Goal: Task Accomplishment & Management: Complete application form

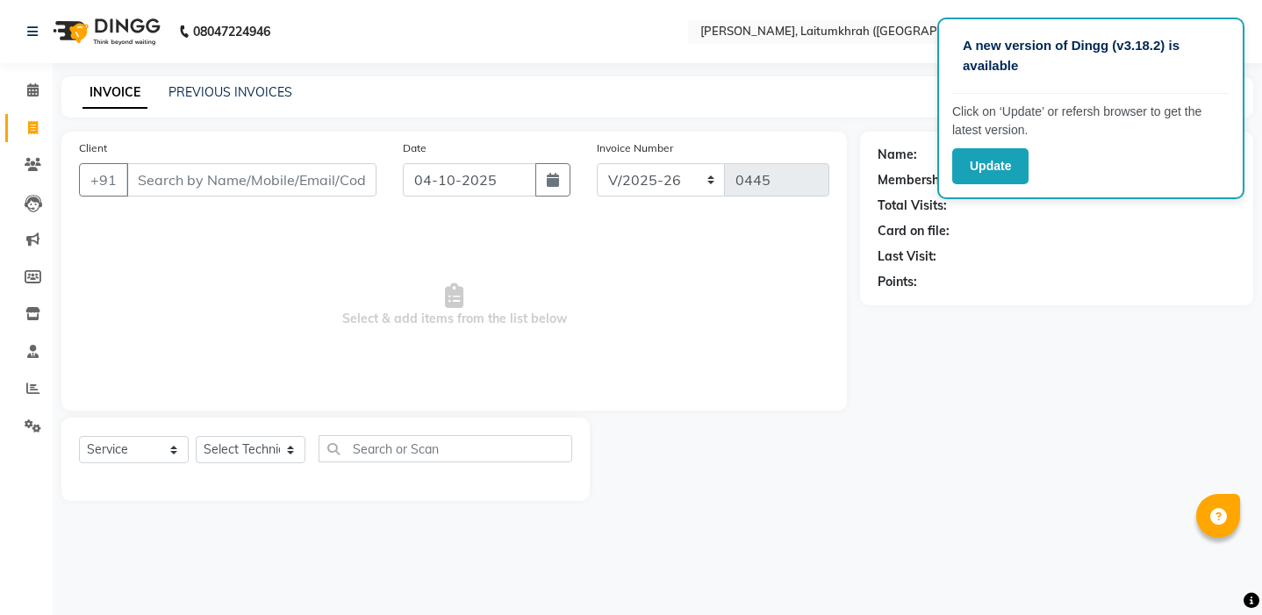
select select "3812"
select select "service"
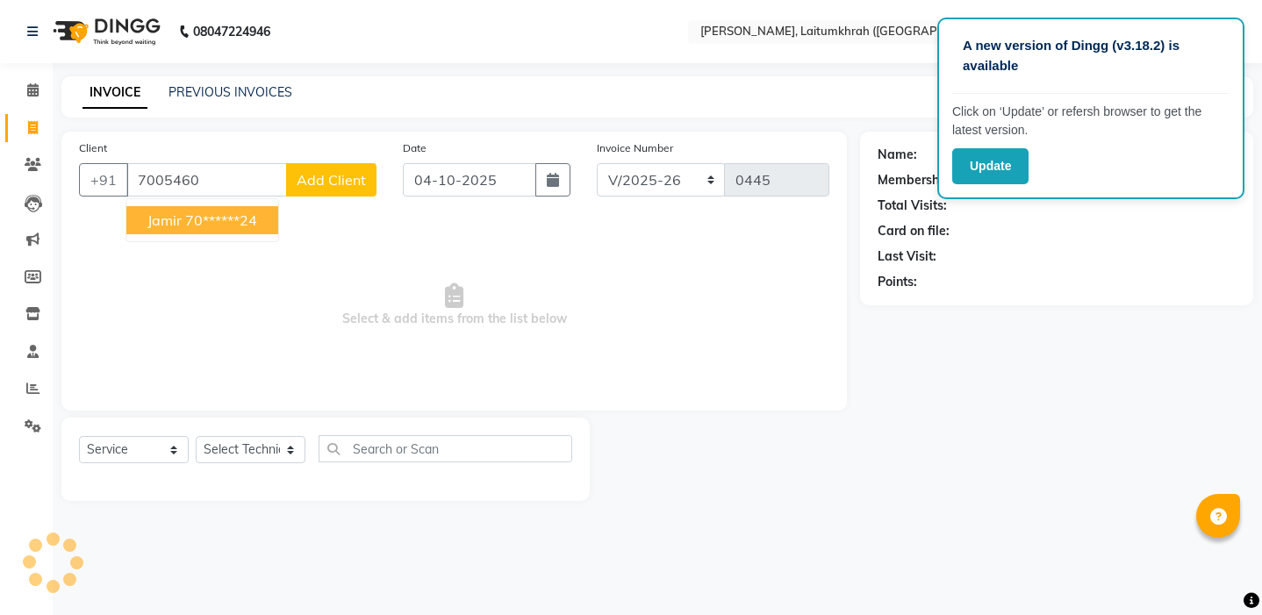
click at [162, 222] on span "Jamir" at bounding box center [164, 220] width 34 height 18
type input "70******24"
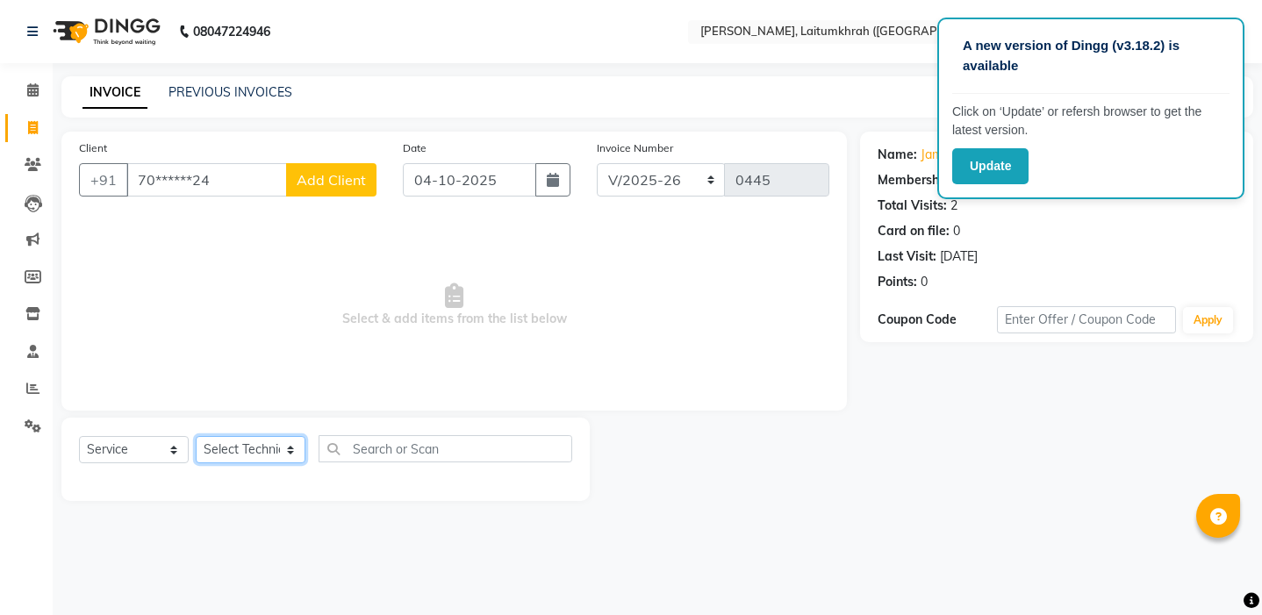
select select "18614"
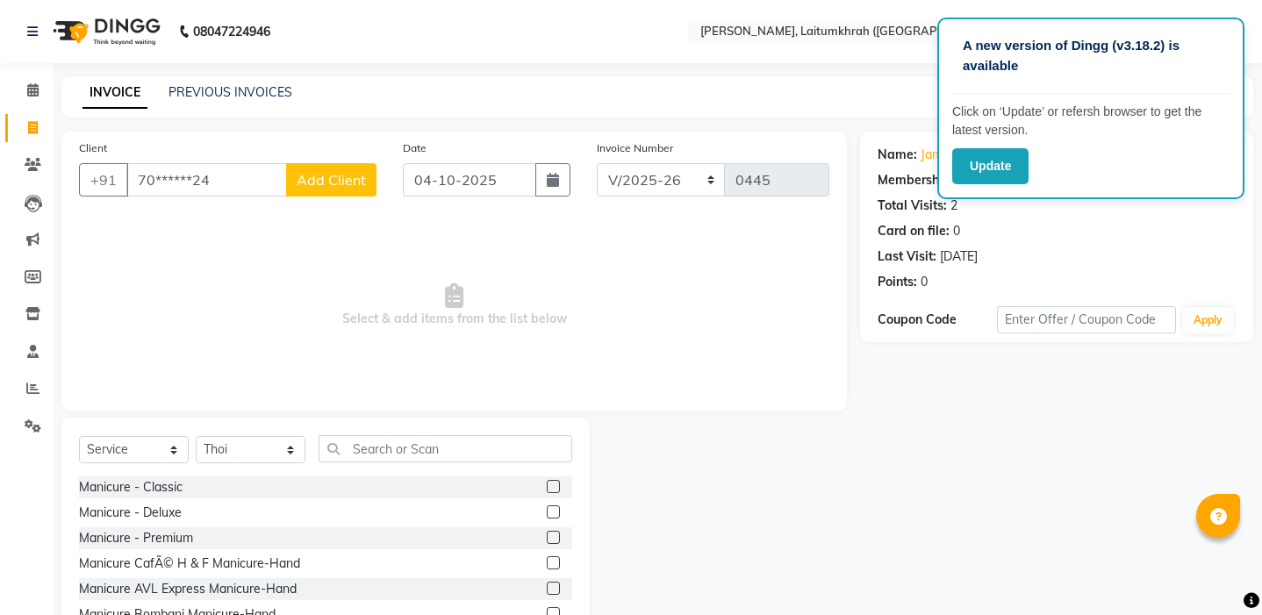
click at [364, 466] on div "Select Service Product Membership Package Voucher Prepaid Gift Card Select Tech…" at bounding box center [325, 455] width 493 height 41
click at [365, 457] on input "text" at bounding box center [445, 448] width 254 height 27
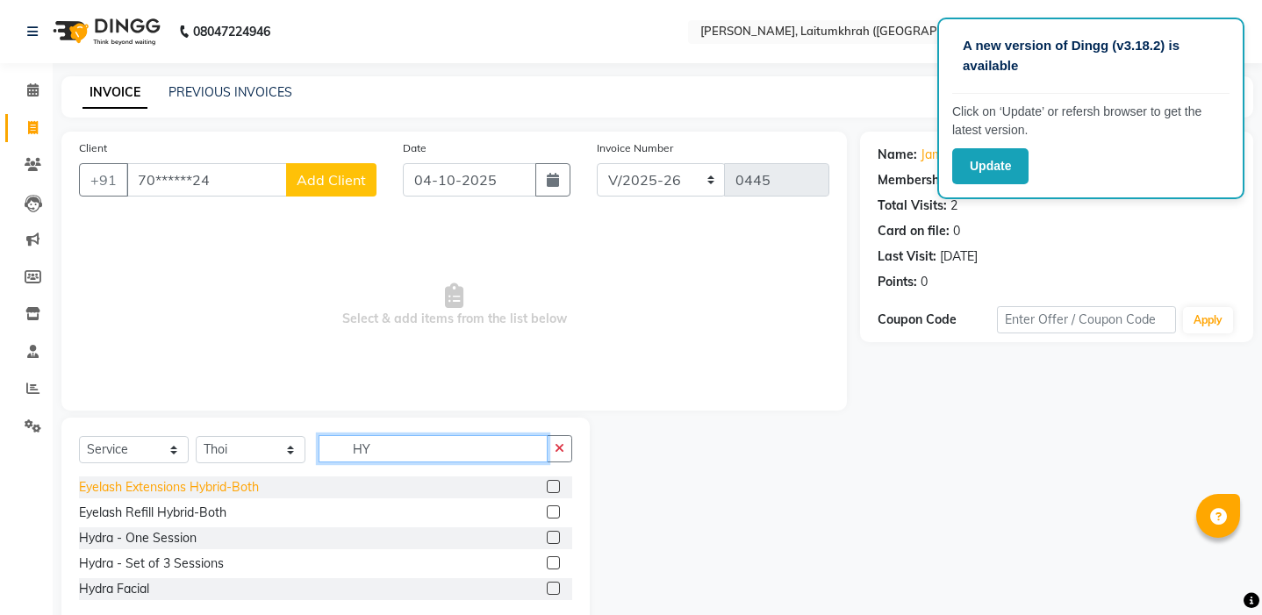
type input "HY"
click at [136, 495] on div "Eyelash Extensions Hybrid-Both" at bounding box center [169, 487] width 180 height 18
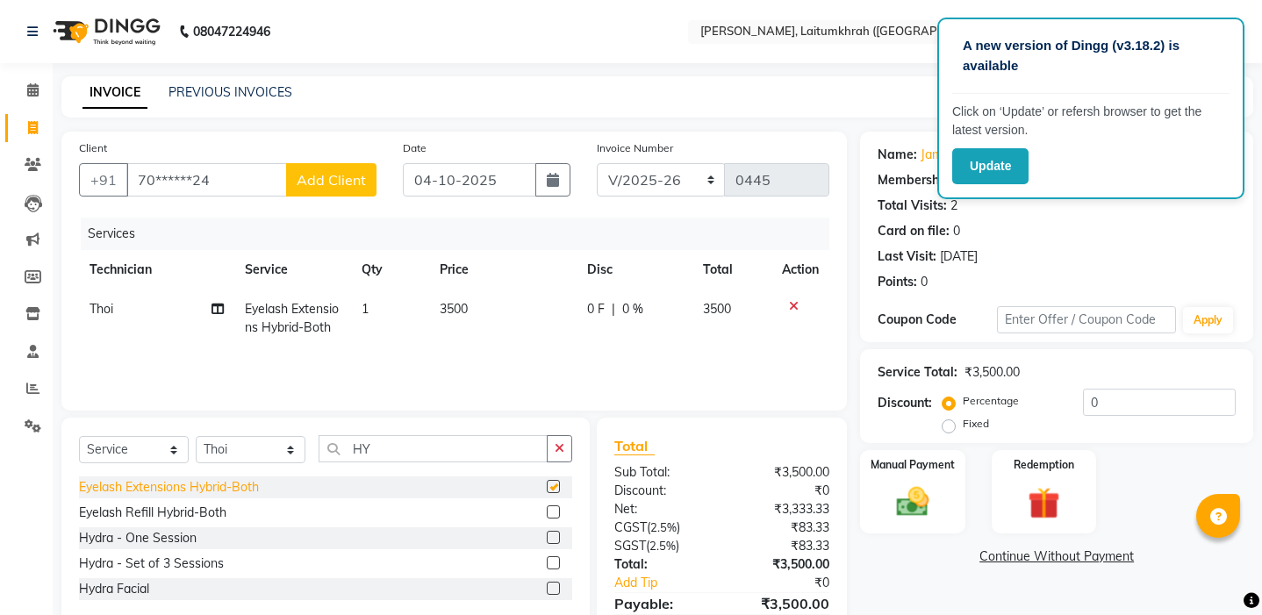
checkbox input "false"
click at [467, 307] on span "3500" at bounding box center [454, 309] width 28 height 16
select select "18614"
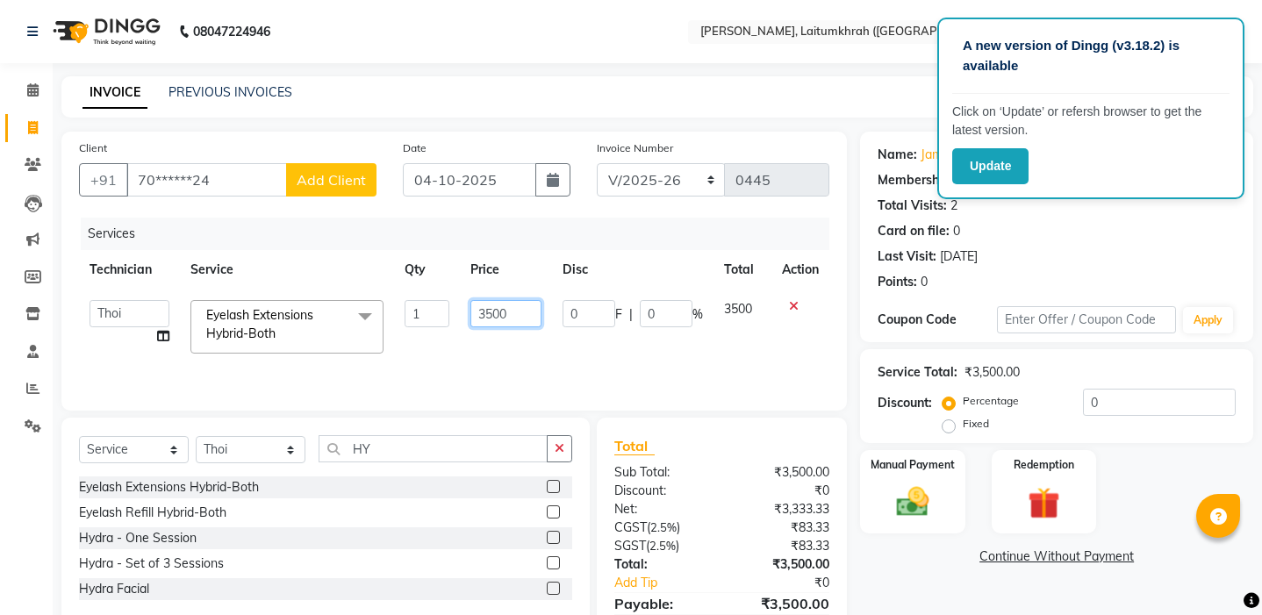
click at [508, 311] on input "3500" at bounding box center [506, 313] width 72 height 27
click at [494, 316] on input "3500" at bounding box center [506, 313] width 72 height 27
type input "3000"
click at [486, 363] on div "Services Technician Service Qty Price Disc Total Action achum Akok Imsen Manage…" at bounding box center [454, 305] width 750 height 175
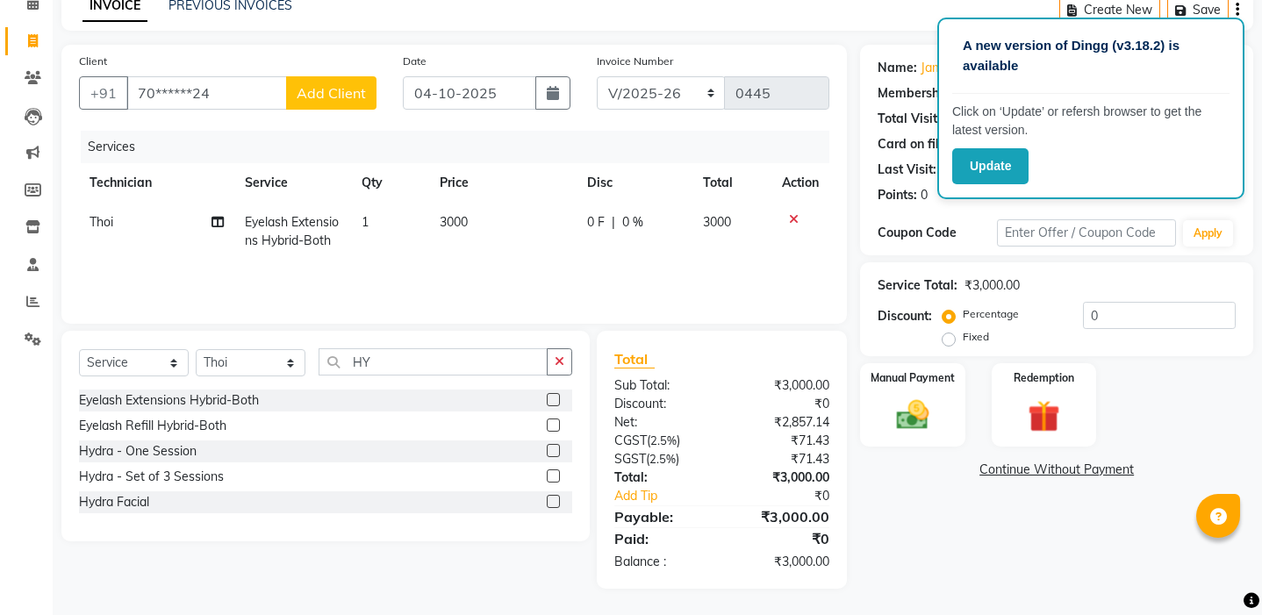
scroll to position [87, 0]
click at [895, 432] on img at bounding box center [912, 415] width 54 height 39
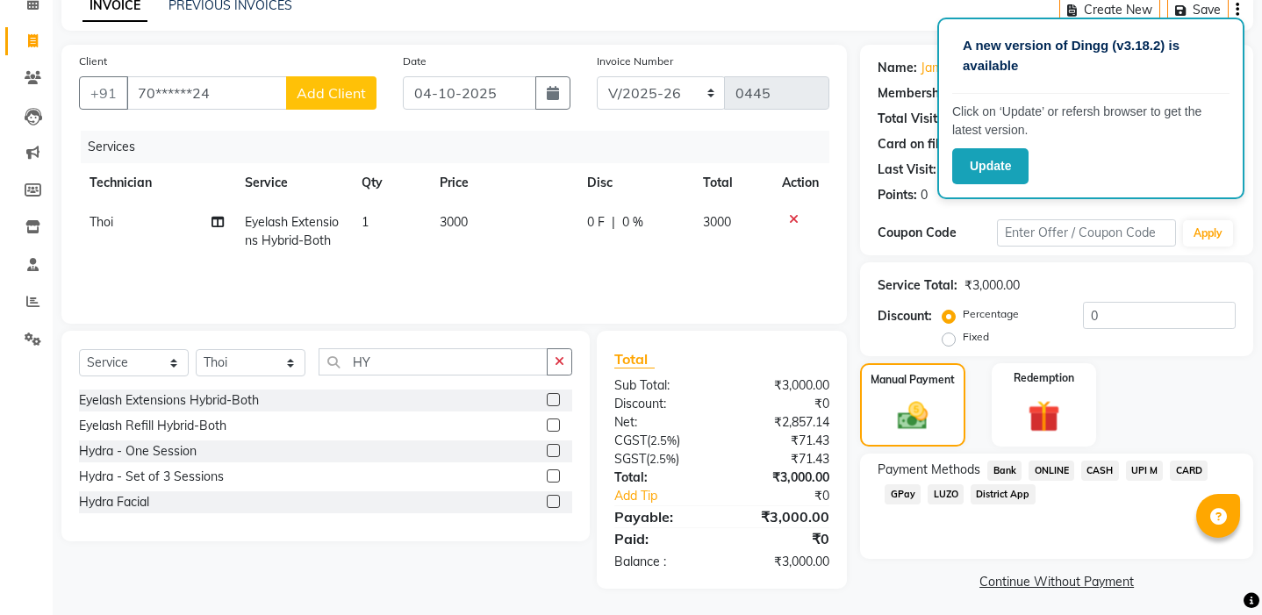
click at [896, 493] on span "GPay" at bounding box center [902, 494] width 36 height 20
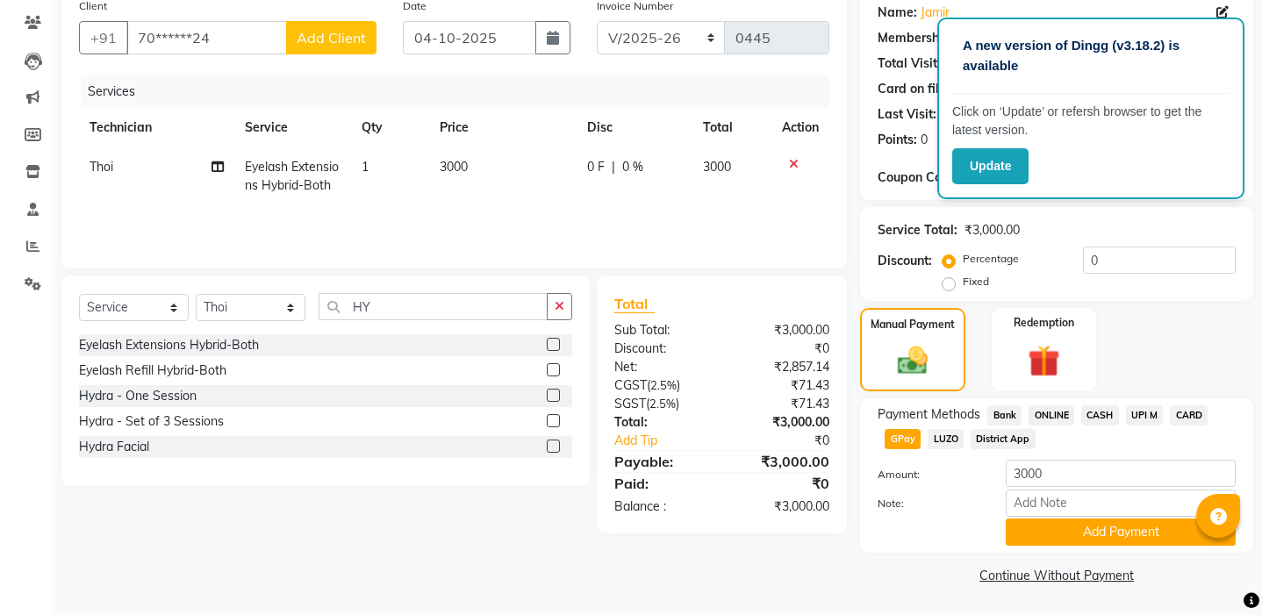
scroll to position [141, 0]
click at [1061, 535] on button "Add Payment" at bounding box center [1120, 532] width 230 height 27
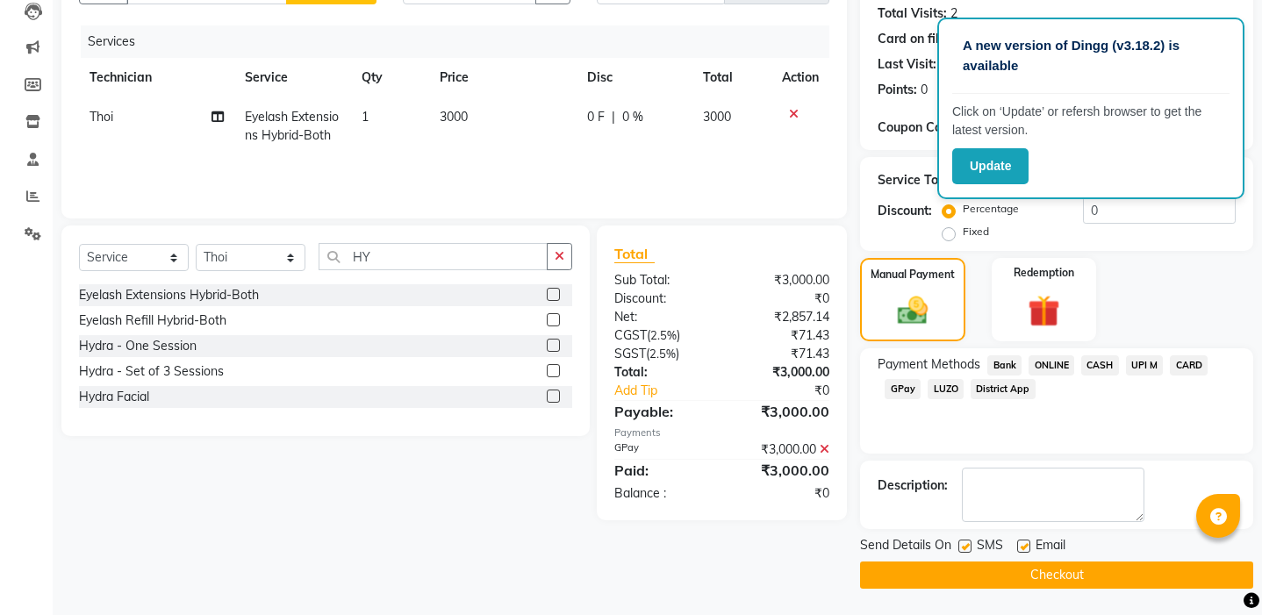
scroll to position [192, 0]
click at [1041, 585] on button "Checkout" at bounding box center [1056, 574] width 393 height 27
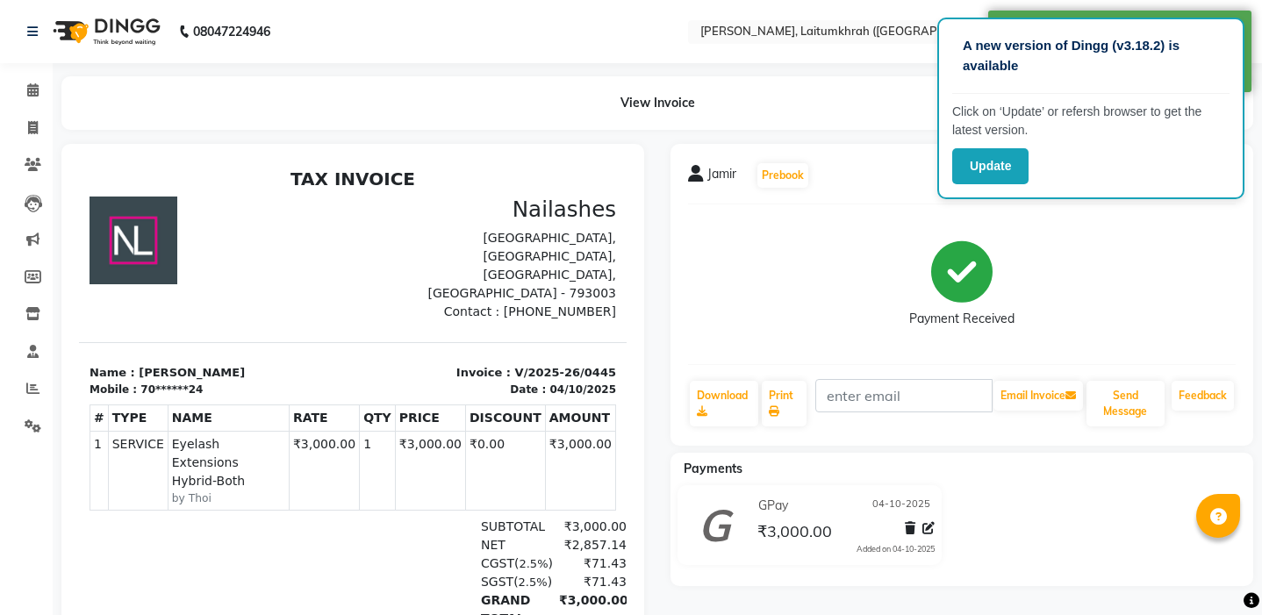
click at [1016, 104] on p "Click on ‘Update’ or refersh browser to get the latest version." at bounding box center [1090, 121] width 277 height 37
click at [1004, 154] on button "Update" at bounding box center [990, 166] width 76 height 36
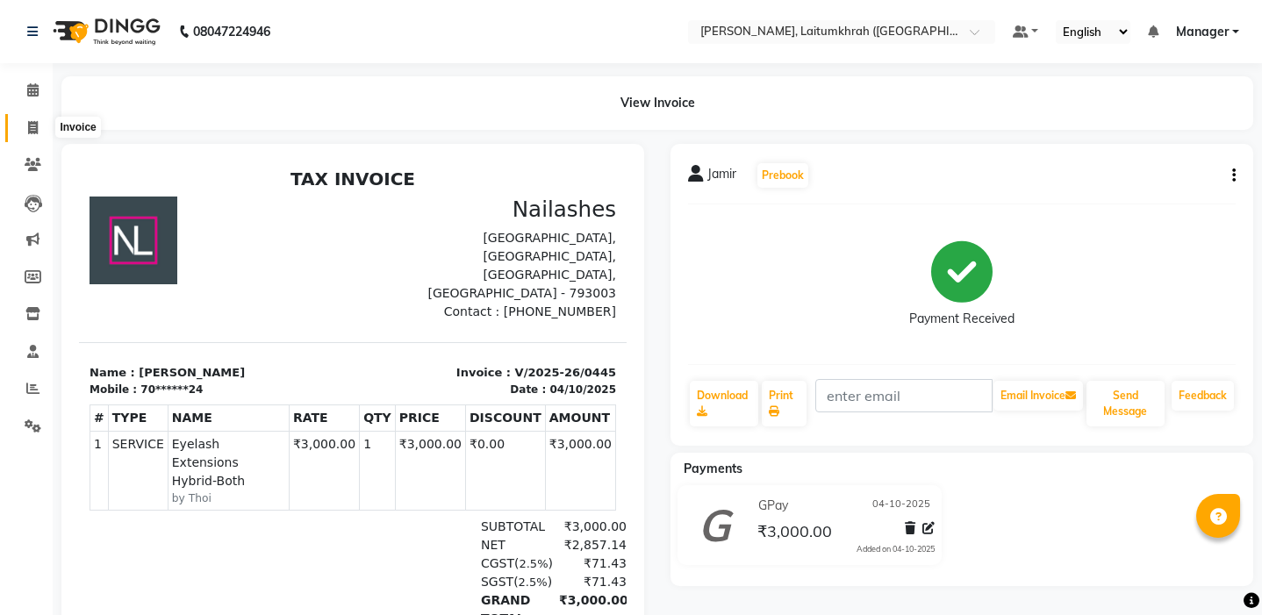
click at [33, 130] on icon at bounding box center [33, 127] width 10 height 13
select select "3812"
select select "service"
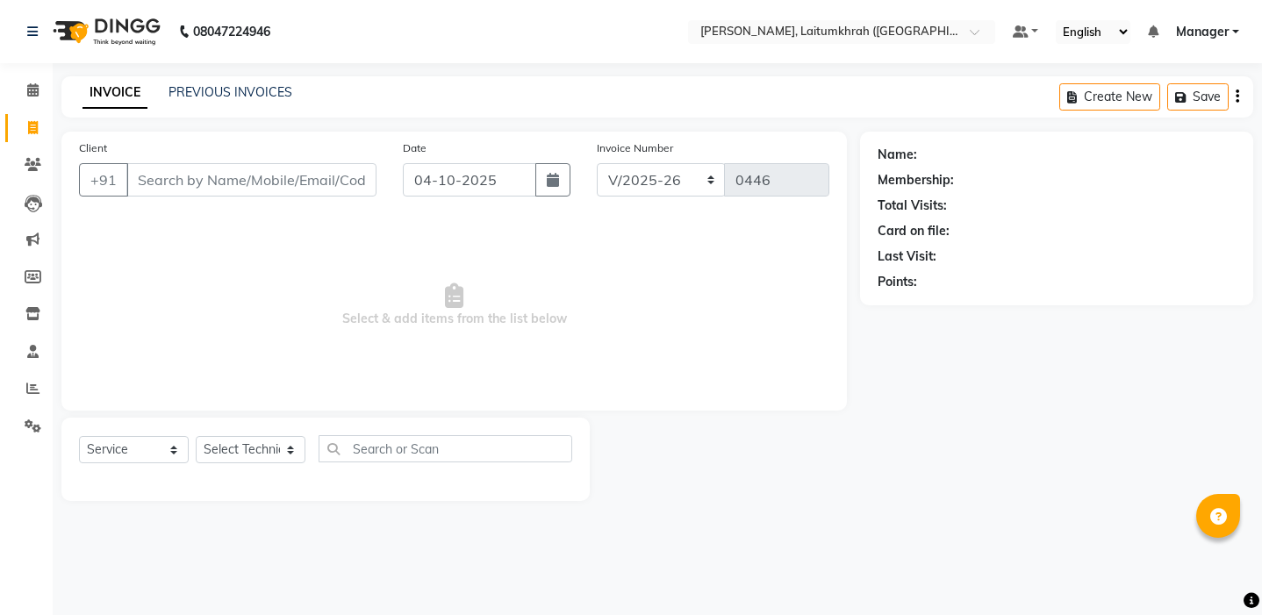
click at [154, 174] on input "Client" at bounding box center [251, 179] width 250 height 33
